Goal: Transaction & Acquisition: Purchase product/service

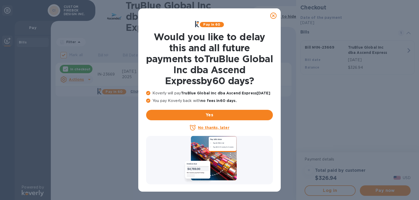
click at [273, 15] on icon at bounding box center [273, 16] width 6 height 6
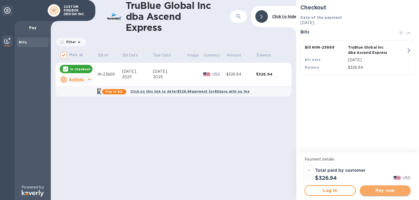
click at [374, 193] on span "Pay now" at bounding box center [385, 191] width 42 height 6
click at [376, 194] on button "Pay now" at bounding box center [385, 191] width 51 height 10
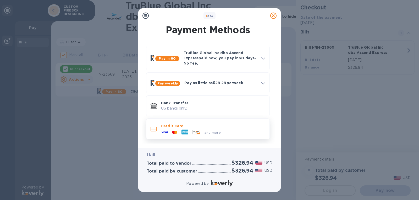
click at [162, 132] on icon at bounding box center [164, 132] width 7 height 2
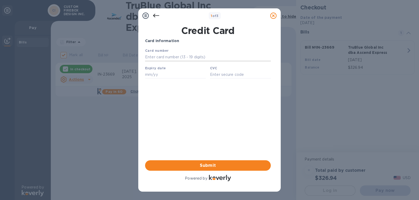
click at [174, 58] on input "text" at bounding box center [208, 57] width 126 height 8
type input "[CREDIT_CARD_NUMBER]"
click at [169, 74] on input "text" at bounding box center [175, 75] width 61 height 8
type input "02/26"
click at [211, 76] on input "text" at bounding box center [240, 75] width 61 height 8
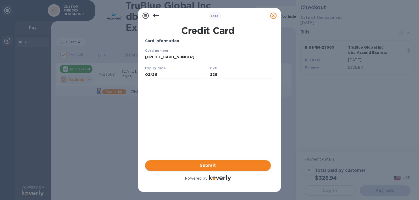
type input "226"
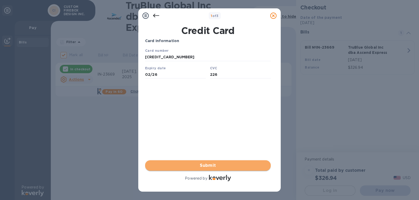
click at [222, 163] on span "Submit" at bounding box center [207, 166] width 117 height 6
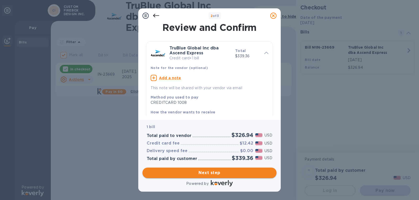
click at [223, 171] on span "Next step" at bounding box center [210, 173] width 126 height 6
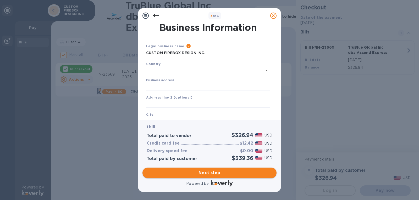
type input "[GEOGRAPHIC_DATA]"
click at [175, 80] on div "Business address" at bounding box center [208, 83] width 124 height 12
click at [154, 89] on input "Business address" at bounding box center [208, 86] width 124 height 8
click at [158, 114] on div "City" at bounding box center [208, 118] width 128 height 18
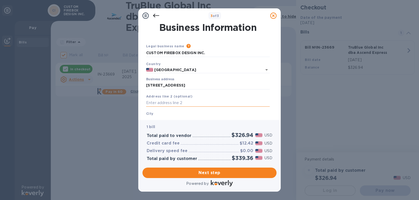
click at [151, 105] on input "text" at bounding box center [208, 103] width 124 height 8
click at [153, 115] on div "City" at bounding box center [208, 118] width 128 height 18
click at [154, 115] on div "City" at bounding box center [208, 118] width 128 height 18
click at [190, 85] on input "[STREET_ADDRESS]" at bounding box center [208, 86] width 124 height 8
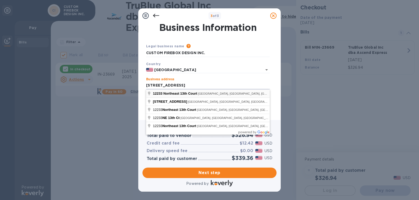
type input "[STREET_ADDRESS]"
type input "[GEOGRAPHIC_DATA]"
type input "FL"
type input "33161"
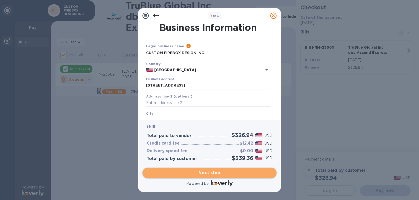
click at [211, 174] on span "Next step" at bounding box center [210, 173] width 126 height 6
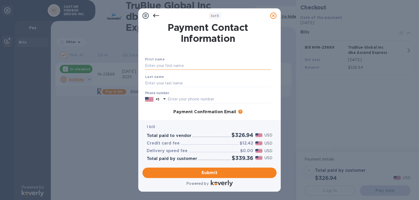
click at [161, 62] on input "text" at bounding box center [208, 66] width 126 height 8
type input "[PERSON_NAME]"
type input "5612552070"
type input "[PERSON_NAME][EMAIL_ADDRESS][DOMAIN_NAME]"
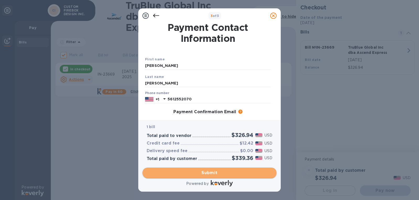
click at [191, 172] on span "Submit" at bounding box center [210, 173] width 126 height 6
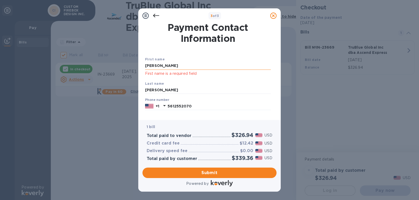
click at [169, 67] on input "[PERSON_NAME]" at bounding box center [208, 66] width 126 height 8
click at [157, 85] on b "Last name" at bounding box center [154, 84] width 19 height 4
click at [194, 175] on span "Submit" at bounding box center [210, 173] width 126 height 6
click at [171, 65] on input "[PERSON_NAME]" at bounding box center [208, 66] width 126 height 8
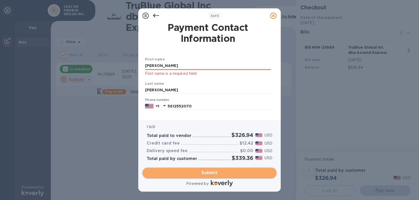
click at [188, 173] on span "Submit" at bounding box center [210, 173] width 126 height 6
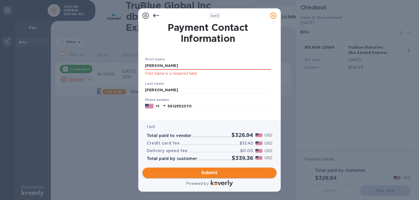
click at [190, 174] on span "Submit" at bounding box center [210, 173] width 126 height 6
click at [163, 66] on input "[PERSON_NAME]" at bounding box center [208, 66] width 126 height 8
type input "D"
type input "[PERSON_NAME]"
click at [185, 175] on span "Submit" at bounding box center [210, 173] width 126 height 6
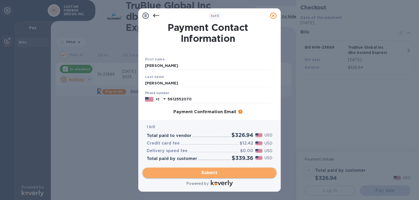
click at [197, 171] on span "Submit" at bounding box center [210, 173] width 126 height 6
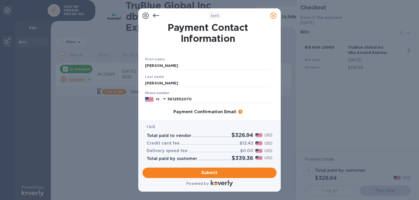
click at [156, 15] on icon at bounding box center [156, 16] width 6 height 6
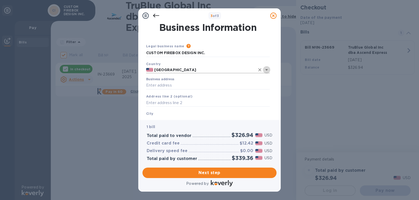
click at [266, 70] on icon "Open" at bounding box center [266, 70] width 6 height 6
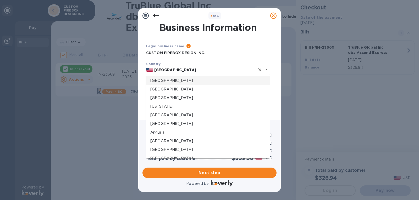
click at [173, 81] on p "[GEOGRAPHIC_DATA]" at bounding box center [207, 80] width 115 height 5
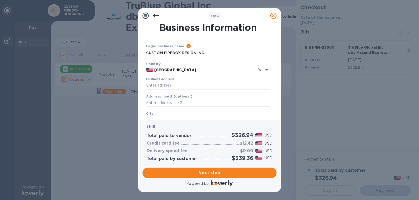
click at [166, 83] on input "Business address" at bounding box center [208, 86] width 124 height 8
type input "[STREET_ADDRESS]"
click at [159, 102] on input "text" at bounding box center [208, 103] width 124 height 8
type input "[PERSON_NAME][EMAIL_ADDRESS][DOMAIN_NAME]"
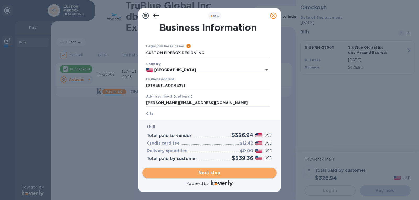
click at [203, 172] on span "Next step" at bounding box center [210, 173] width 126 height 6
click at [205, 172] on span "Next step" at bounding box center [210, 173] width 126 height 6
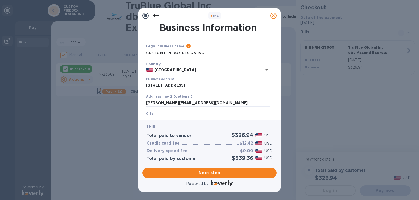
click at [161, 114] on div "[GEOGRAPHIC_DATA] is required field" at bounding box center [208, 121] width 128 height 24
click at [154, 111] on div "[GEOGRAPHIC_DATA] is required field" at bounding box center [208, 121] width 128 height 24
click at [199, 85] on input "[STREET_ADDRESS]" at bounding box center [208, 86] width 124 height 8
type input "[STREET_ADDRESS]"
type input "[GEOGRAPHIC_DATA]"
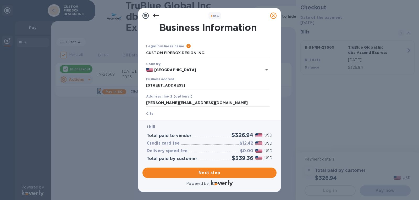
type input "FL"
type input "33161"
click at [208, 83] on input "[STREET_ADDRESS]" at bounding box center [208, 86] width 124 height 8
type input "[STREET_ADDRESS]"
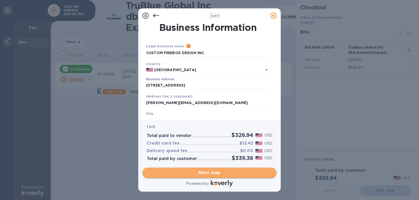
click at [208, 176] on span "Next step" at bounding box center [210, 173] width 126 height 6
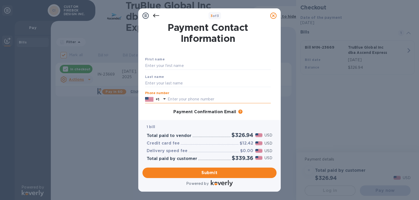
click at [171, 98] on input "text" at bounding box center [219, 100] width 103 height 8
type input "5612552070"
type input "[PERSON_NAME]"
type input "[PERSON_NAME][EMAIL_ADDRESS][DOMAIN_NAME]"
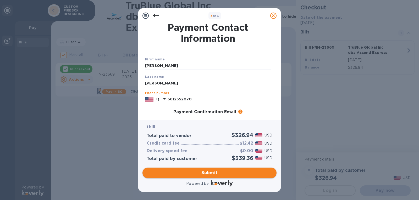
click at [193, 173] on span "Submit" at bounding box center [210, 173] width 126 height 6
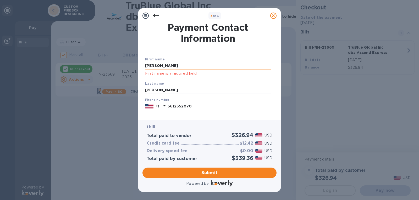
click at [180, 67] on input "[PERSON_NAME]" at bounding box center [208, 66] width 126 height 8
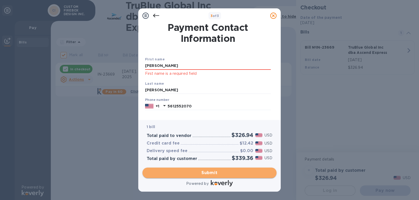
click at [195, 171] on span "Submit" at bounding box center [210, 173] width 126 height 6
click at [195, 169] on button "Submit" at bounding box center [209, 173] width 134 height 10
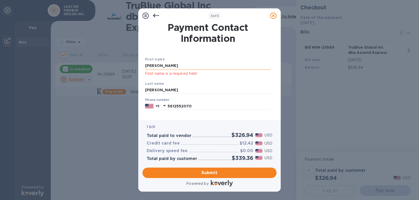
click at [161, 65] on input "[PERSON_NAME]" at bounding box center [208, 66] width 126 height 8
type input "D"
type input "[PERSON_NAME]"
click at [190, 172] on span "Submit" at bounding box center [210, 173] width 126 height 6
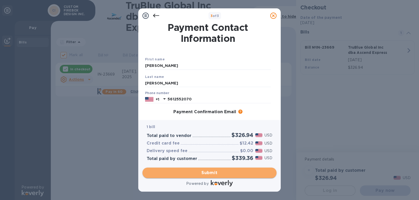
click at [190, 172] on span "Submit" at bounding box center [210, 173] width 126 height 6
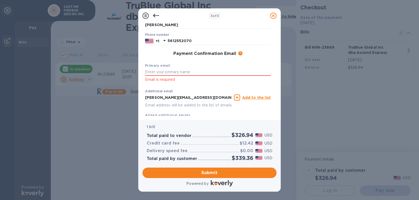
scroll to position [75, 0]
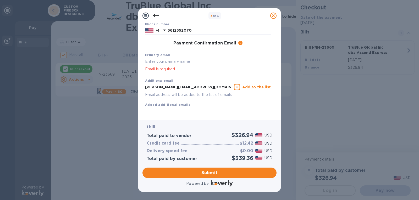
click p "Email is required"
click at [157, 58] on input "text" at bounding box center [208, 62] width 126 height 8
type input "[PERSON_NAME][EMAIL_ADDRESS][DOMAIN_NAME]"
click at [251, 85] on u "Add to the list" at bounding box center [256, 87] width 29 height 4
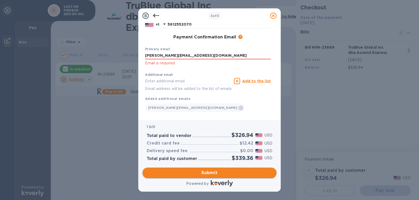
click at [209, 172] on span "Submit" at bounding box center [210, 173] width 126 height 6
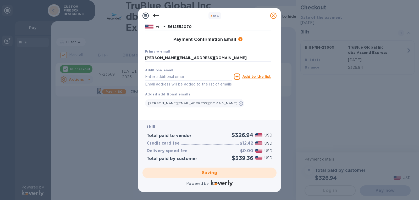
checkbox input "false"
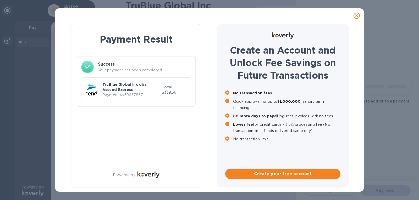
scroll to position [0, 0]
